Goal: Information Seeking & Learning: Learn about a topic

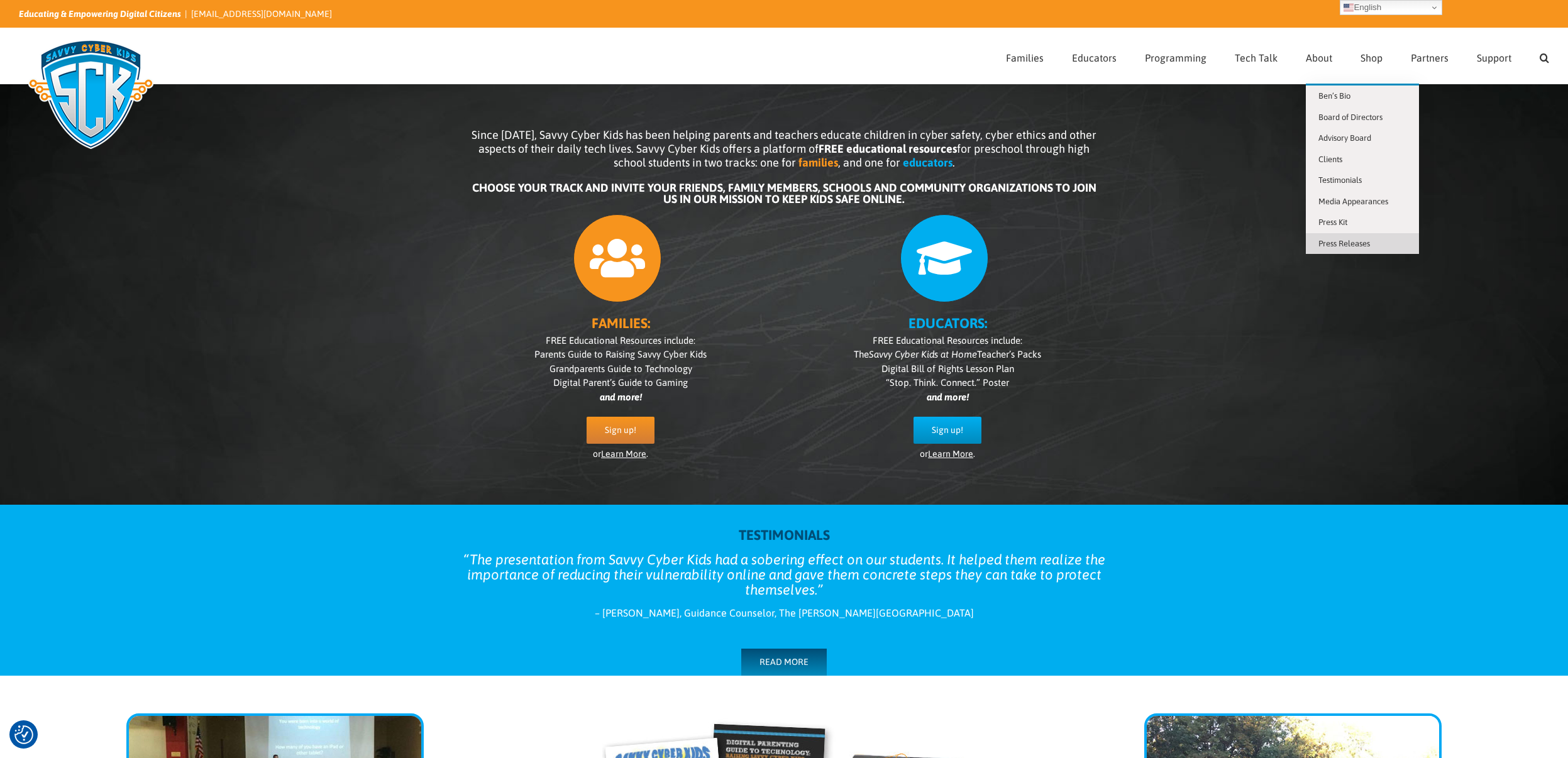
click at [1342, 242] on span "Press Releases" at bounding box center [1344, 243] width 52 height 10
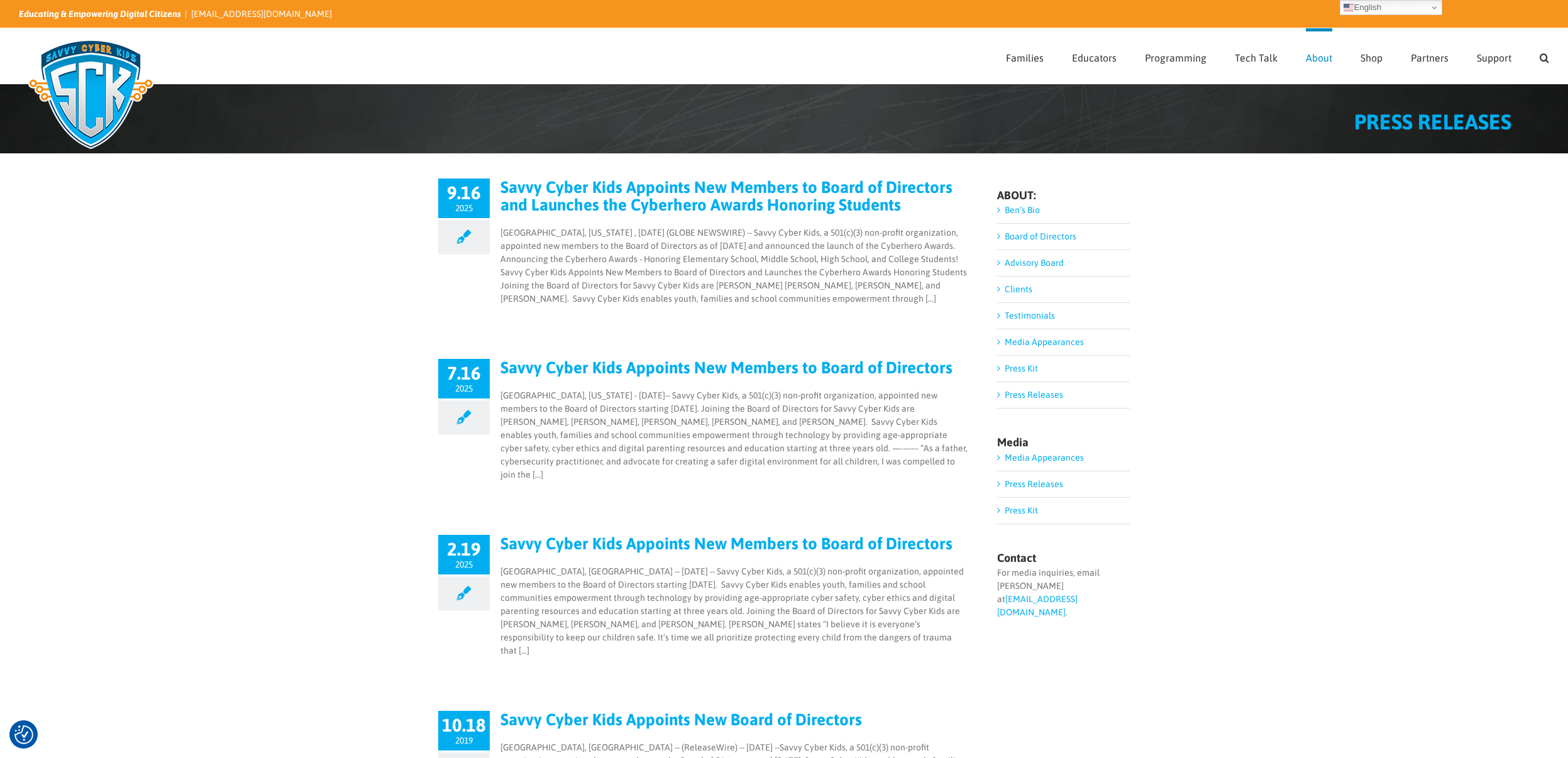
click at [720, 195] on link "Savvy Cyber Kids Appoints New Members to Board of Directors and Launches the Cy…" at bounding box center [726, 195] width 452 height 36
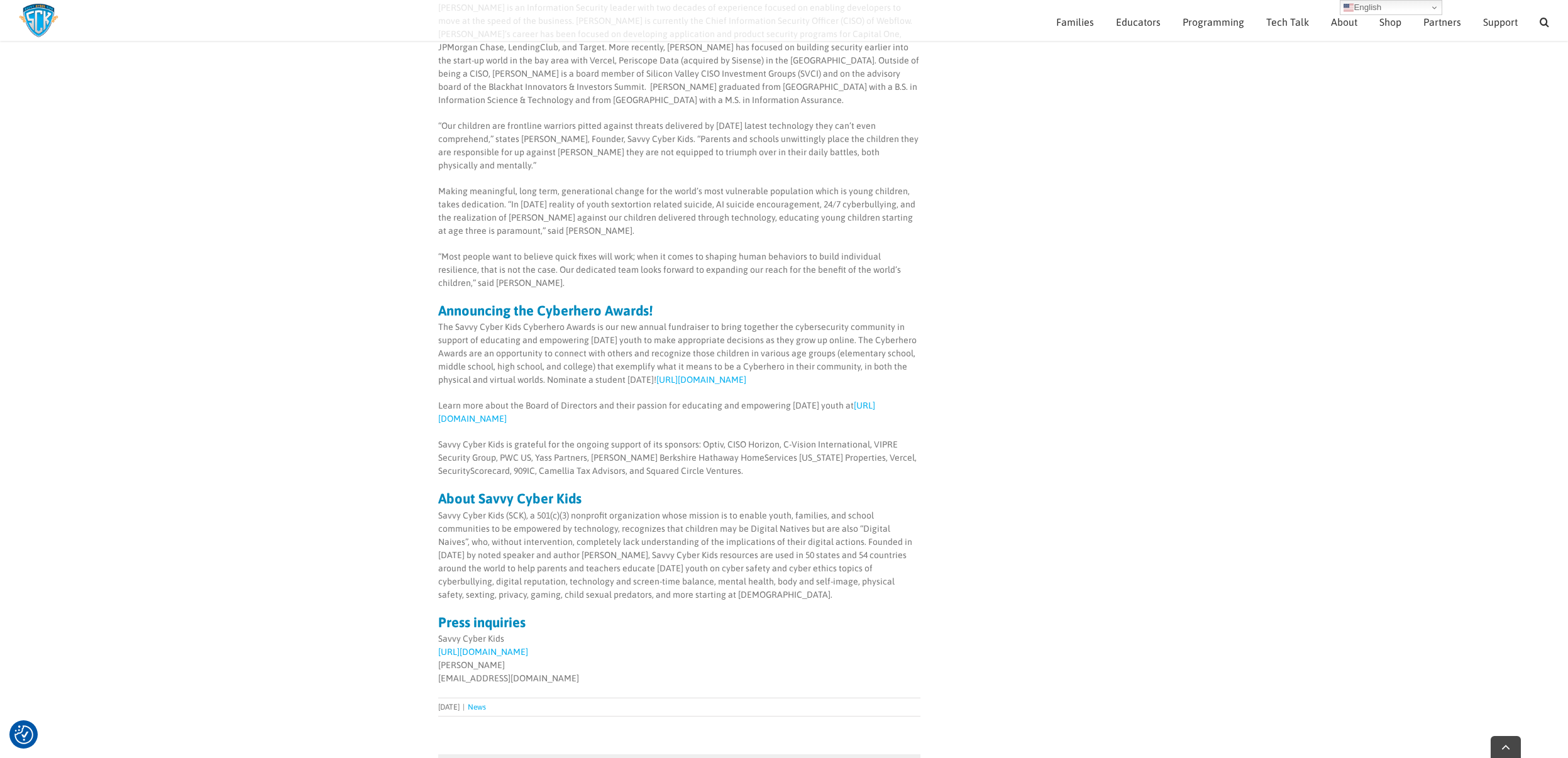
scroll to position [1265, 0]
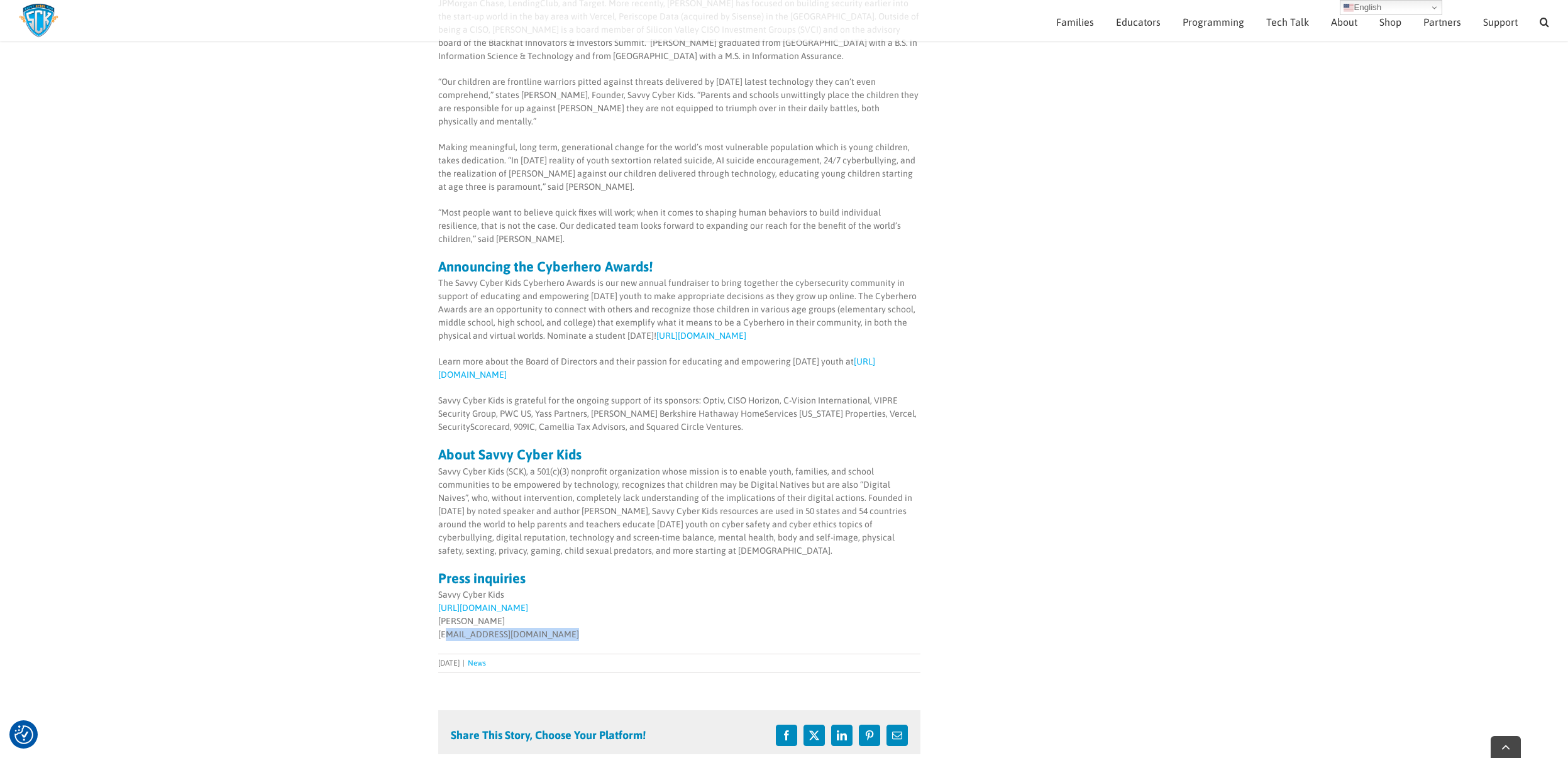
drag, startPoint x: 440, startPoint y: 569, endPoint x: 530, endPoint y: 576, distance: 90.3
copy p "nfo@savvycyberkids.org"
click at [1470, 58] on span "Cyberhero Awards" at bounding box center [1450, 54] width 66 height 10
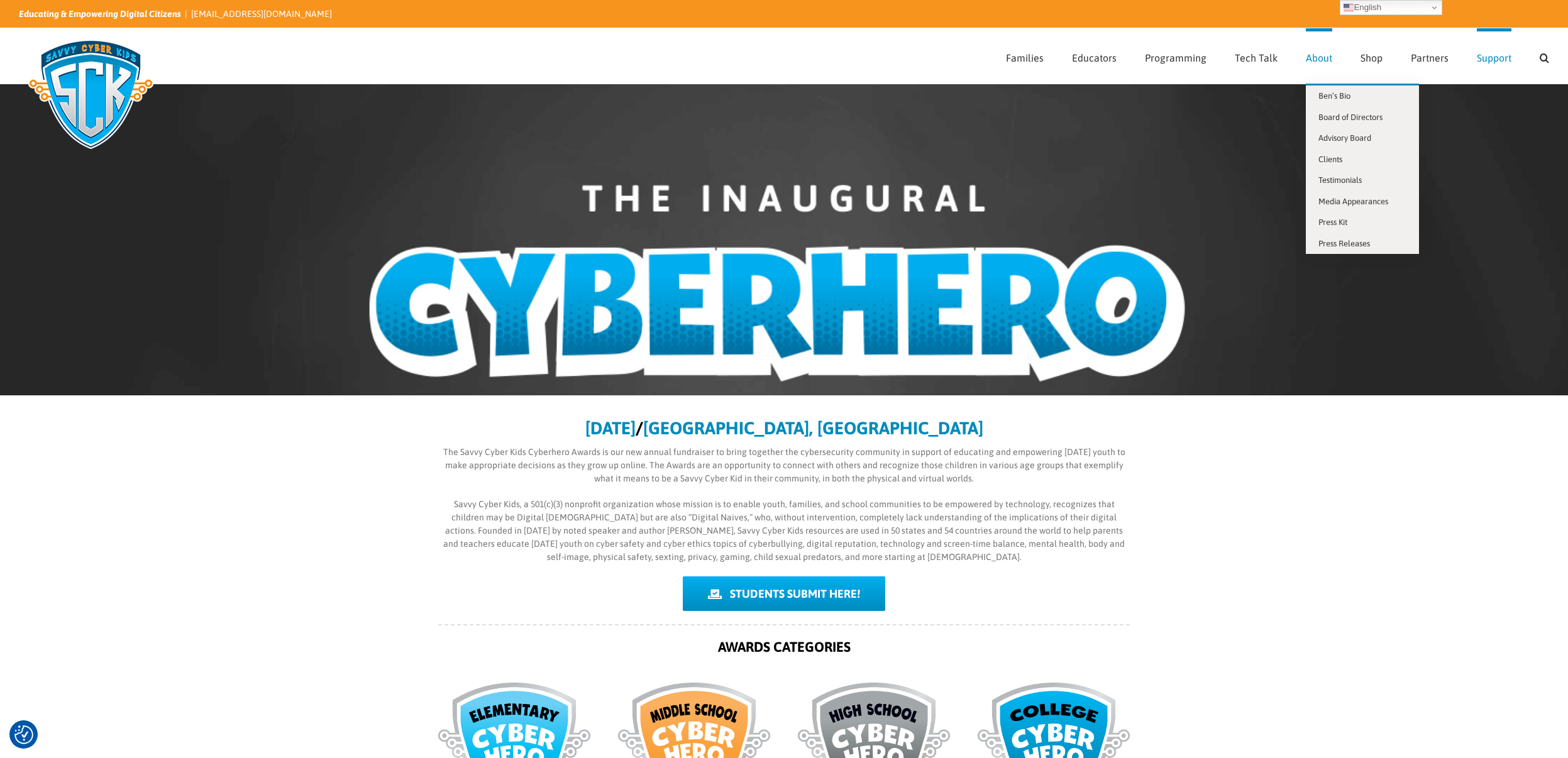
click at [1323, 60] on span "About" at bounding box center [1319, 58] width 27 height 10
